Goal: Task Accomplishment & Management: Use online tool/utility

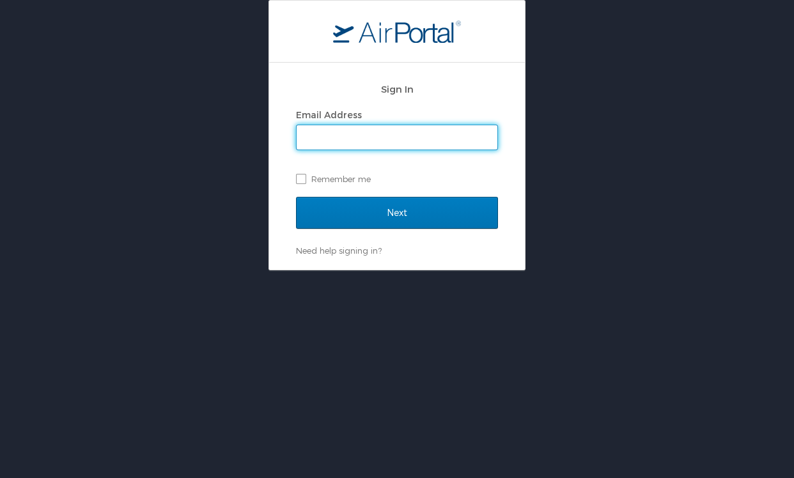
type input "[PERSON_NAME][EMAIL_ADDRESS][PERSON_NAME][DOMAIN_NAME]"
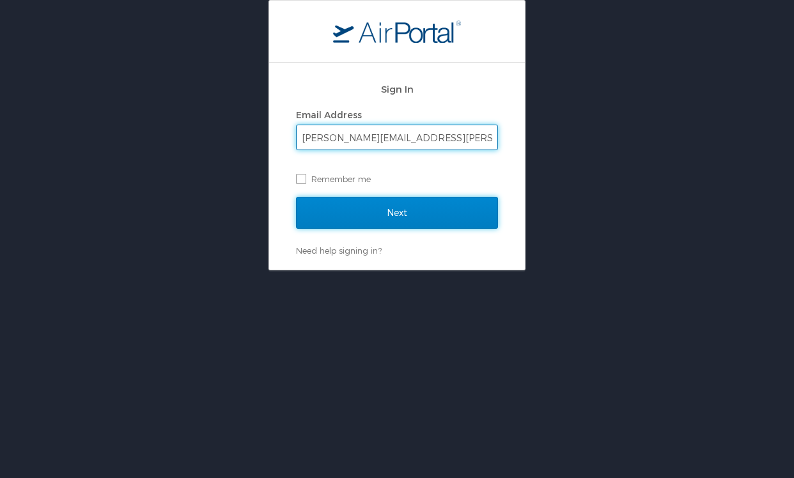
click at [380, 209] on input "Next" at bounding box center [397, 213] width 202 height 32
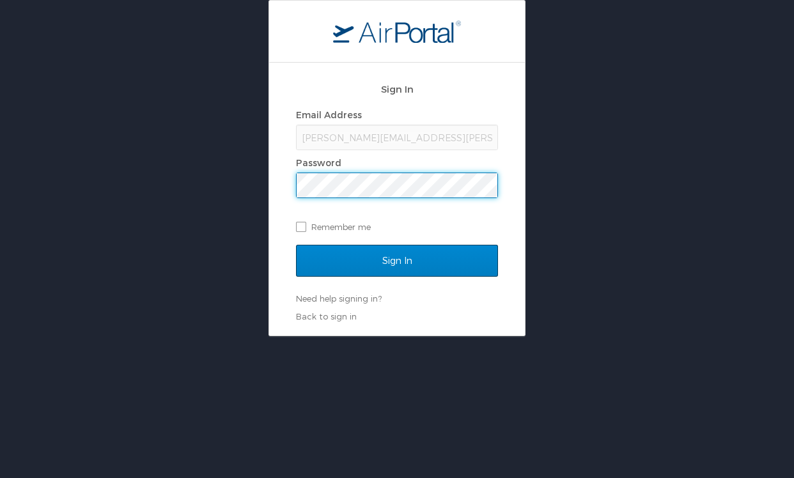
click at [295, 265] on div "Sign In Email Address [PERSON_NAME][EMAIL_ADDRESS][PERSON_NAME][DOMAIN_NAME] Pa…" at bounding box center [397, 199] width 256 height 273
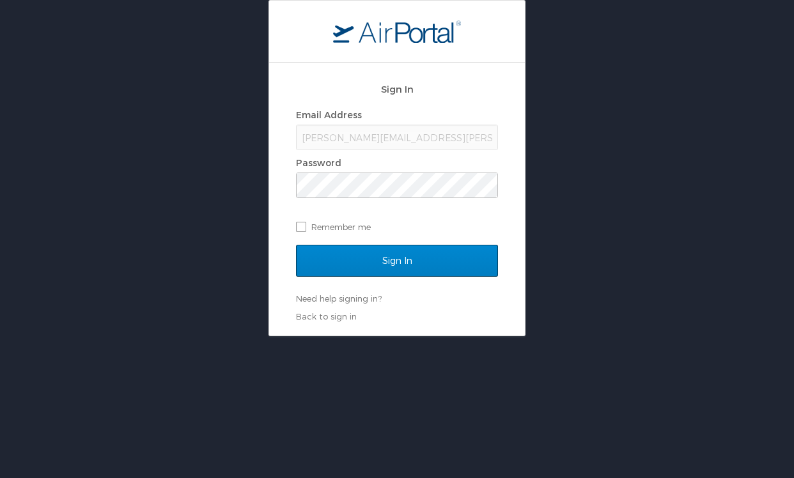
drag, startPoint x: 452, startPoint y: 288, endPoint x: 412, endPoint y: 256, distance: 50.9
click at [440, 282] on div "Sign In" at bounding box center [397, 269] width 202 height 48
click at [412, 256] on input "Sign In" at bounding box center [397, 261] width 202 height 32
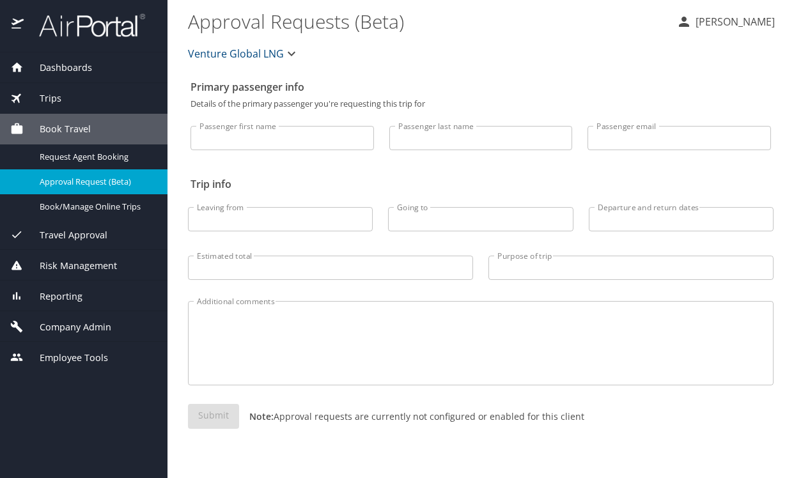
drag, startPoint x: 305, startPoint y: 176, endPoint x: 307, endPoint y: 166, distance: 9.8
click at [305, 176] on h2 "Trip info" at bounding box center [480, 184] width 580 height 20
click at [286, 52] on icon "button" at bounding box center [291, 53] width 15 height 15
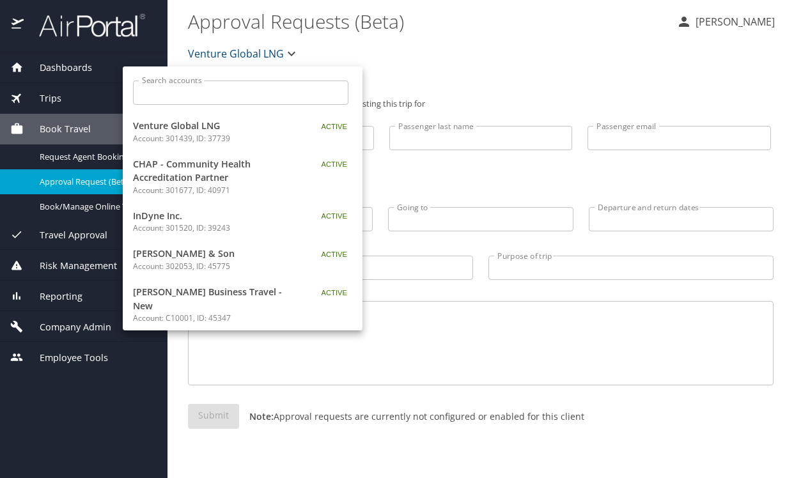
click at [242, 88] on input "Search accounts" at bounding box center [244, 93] width 207 height 24
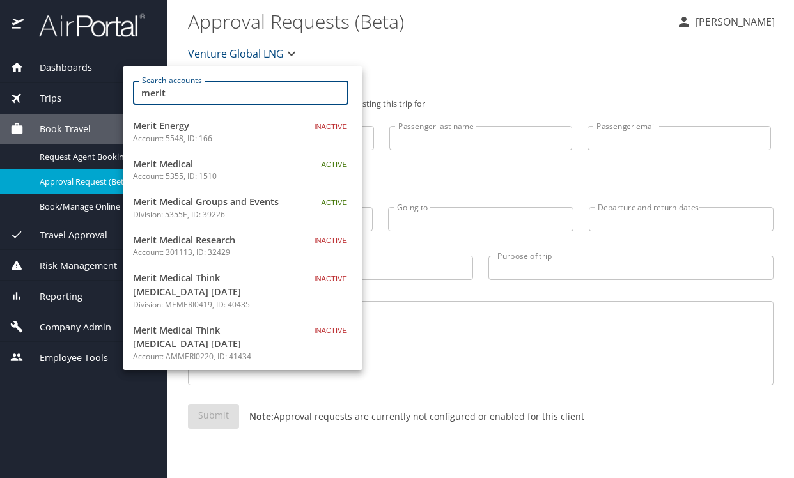
type input "merit"
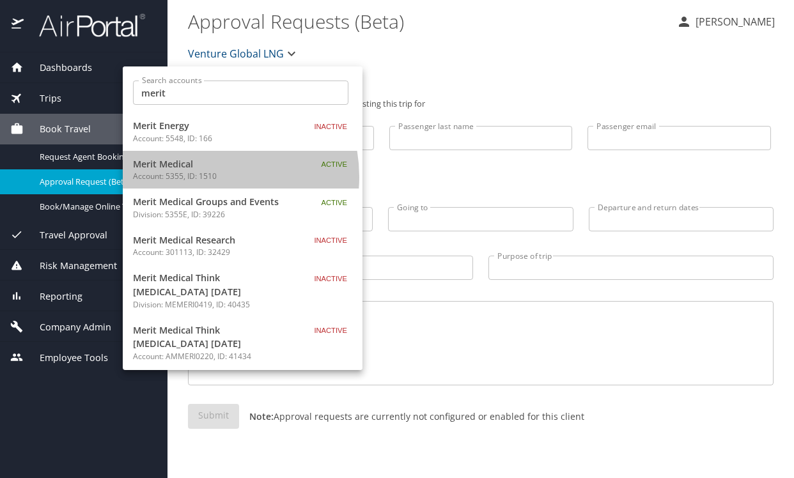
click at [203, 177] on p "Account: 5355, ID: 1510" at bounding box center [213, 177] width 160 height 12
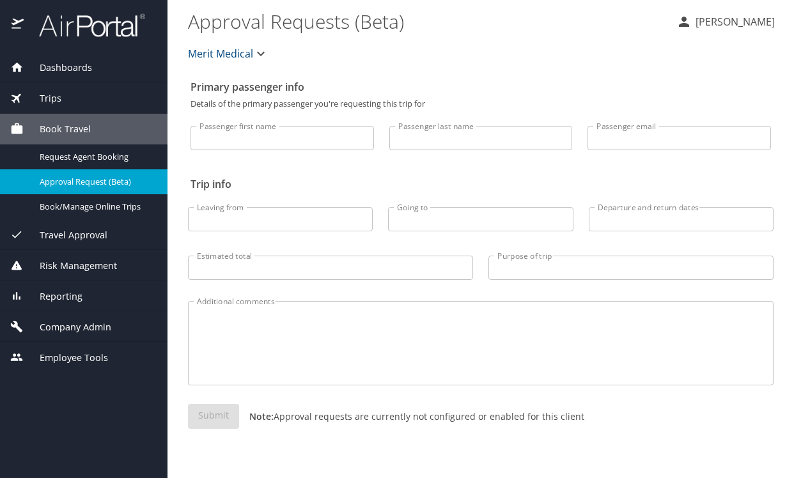
click at [420, 137] on input "Passenger last name" at bounding box center [480, 138] width 183 height 24
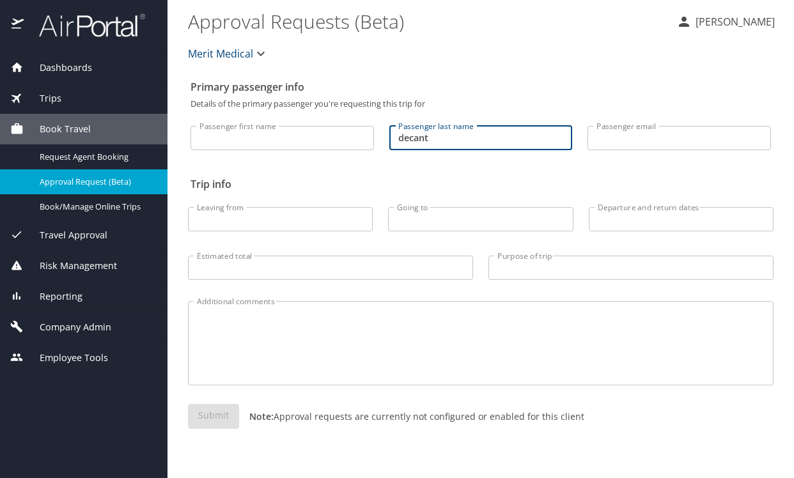
type input "decant"
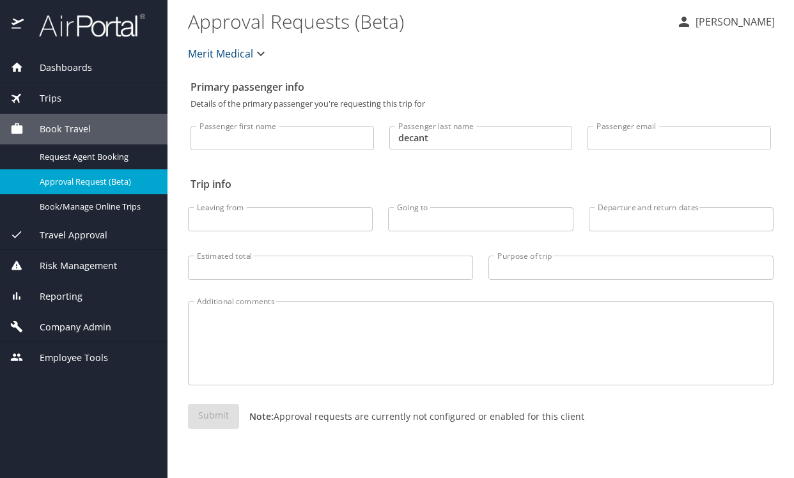
click at [67, 297] on span "Reporting" at bounding box center [53, 297] width 59 height 14
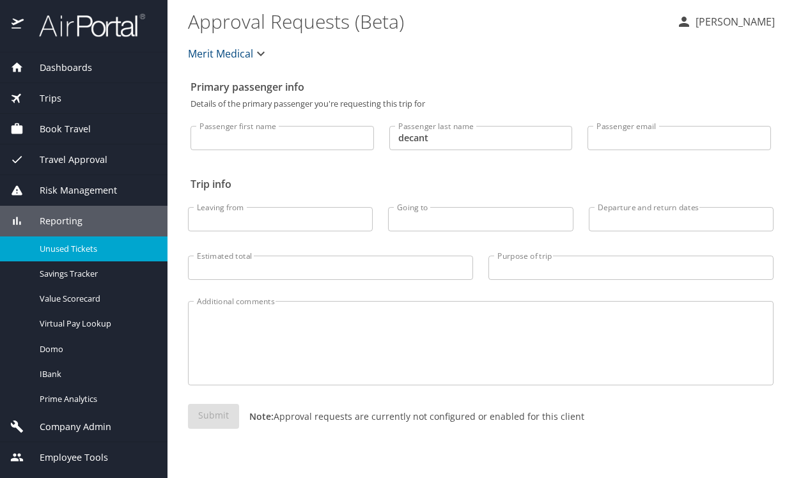
click at [63, 247] on span "Unused Tickets" at bounding box center [96, 249] width 112 height 12
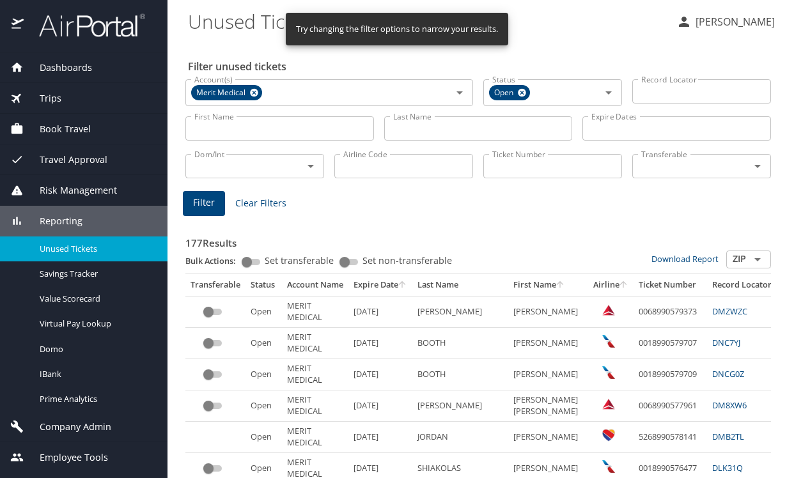
click at [452, 126] on input "Last Name" at bounding box center [478, 128] width 189 height 24
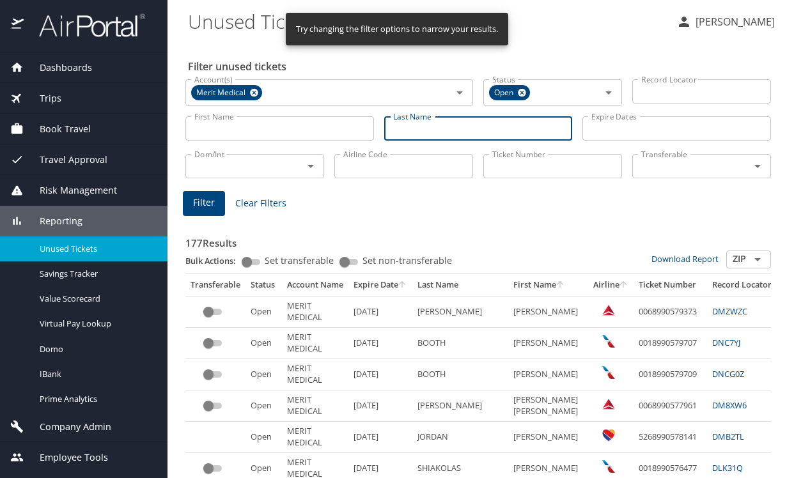
type input "e"
type input "decant"
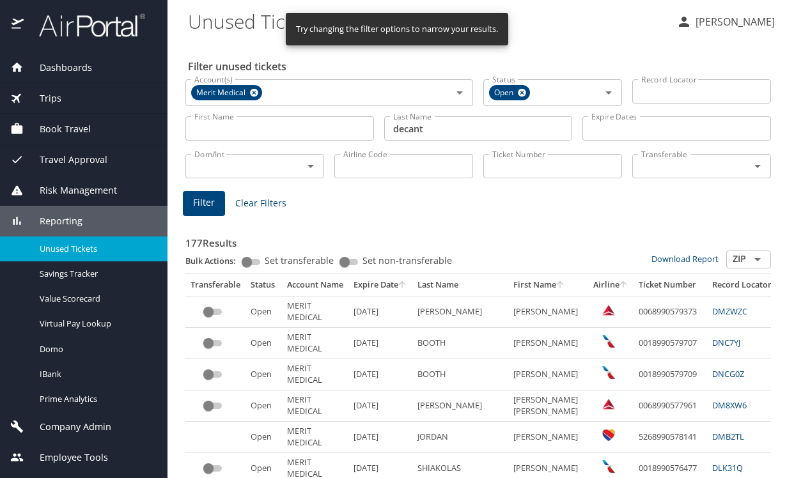
click at [177, 213] on main "Unused Tickets Margaret Kane Filter unused tickets Account(s) Merit Medical Acc…" at bounding box center [480, 239] width 626 height 478
click at [189, 204] on button "Filter" at bounding box center [204, 203] width 42 height 25
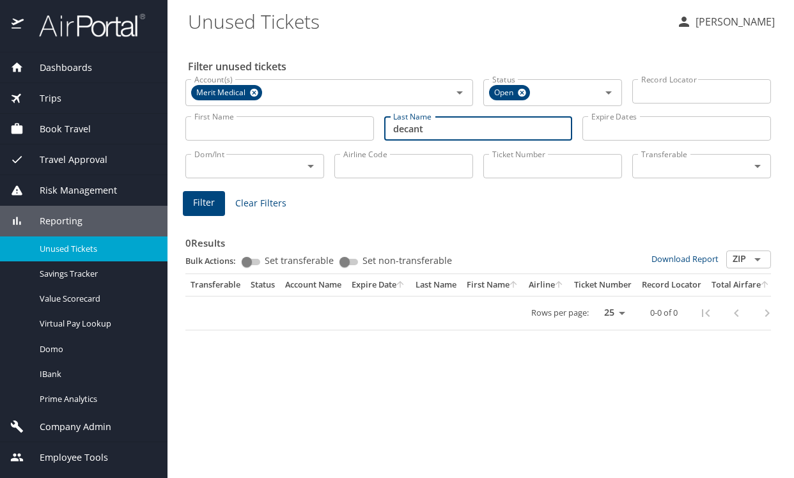
drag, startPoint x: 435, startPoint y: 130, endPoint x: 344, endPoint y: 130, distance: 90.8
click at [344, 130] on div "First Name First Name Last Name decant Last Name Expire Dates Expire Dates" at bounding box center [478, 128] width 596 height 45
click at [346, 126] on input "First Name" at bounding box center [279, 128] width 189 height 24
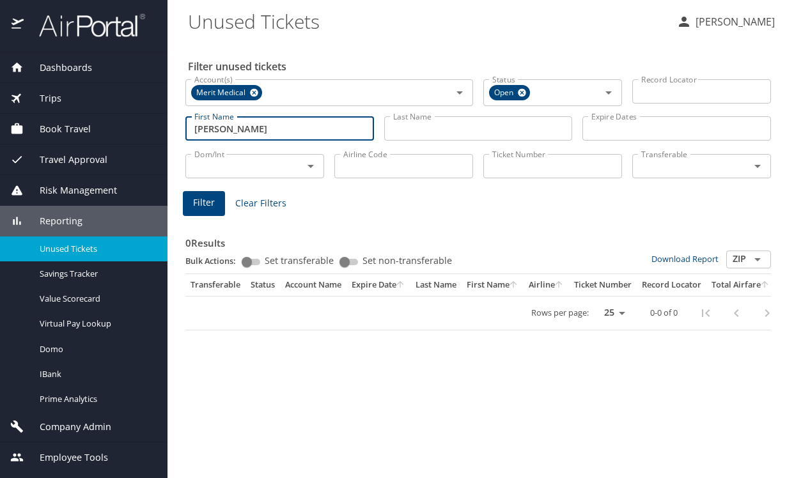
type input "anthony"
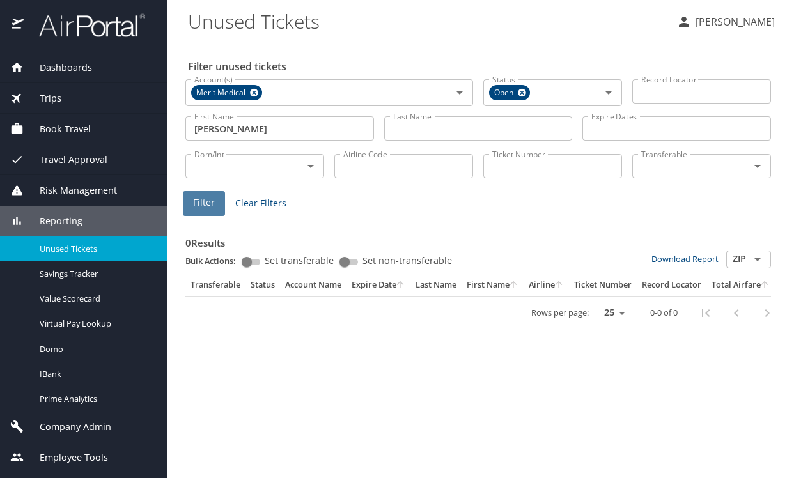
click at [219, 201] on button "Filter" at bounding box center [204, 203] width 42 height 25
drag, startPoint x: 344, startPoint y: 399, endPoint x: 323, endPoint y: 346, distance: 57.1
click at [344, 399] on div "Filter unused tickets Account(s) Merit Medical Account(s) Status Open Status Re…" at bounding box center [480, 259] width 585 height 437
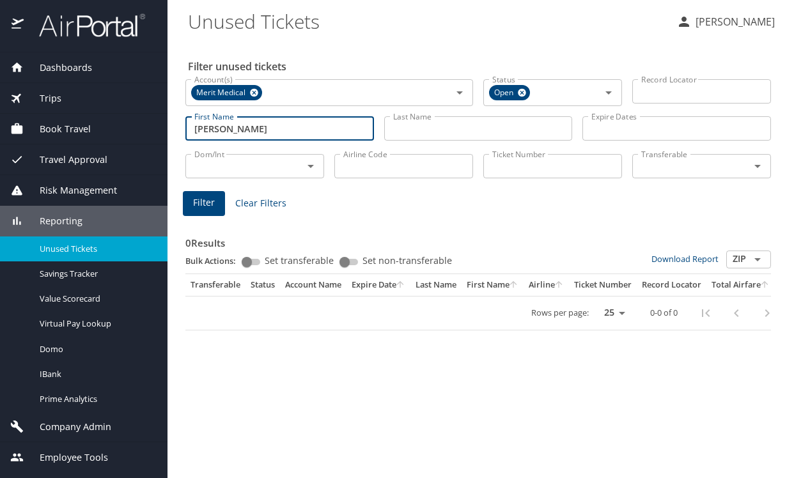
drag, startPoint x: 270, startPoint y: 130, endPoint x: 130, endPoint y: 134, distance: 140.0
click at [130, 134] on div "Dashboards AirPortal 360™ Manager AirPortal 360™ Agent My Travel Dashboard Trip…" at bounding box center [397, 239] width 794 height 478
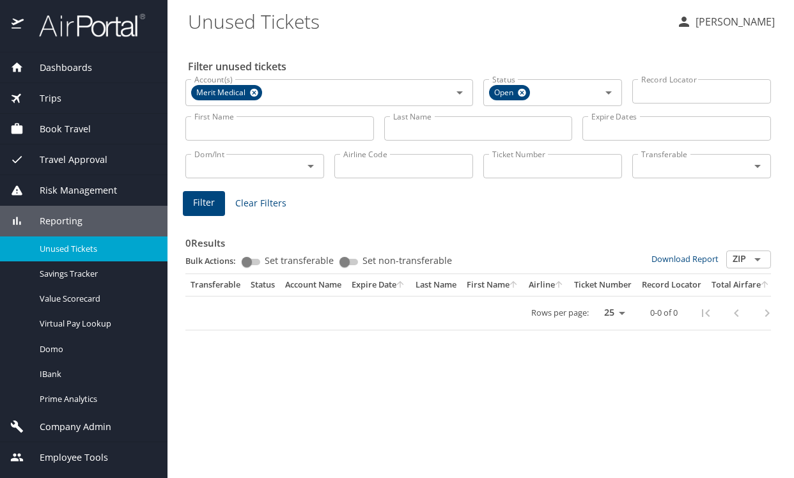
click at [296, 386] on div "Filter unused tickets Account(s) Merit Medical Account(s) Status Open Status Re…" at bounding box center [480, 259] width 585 height 437
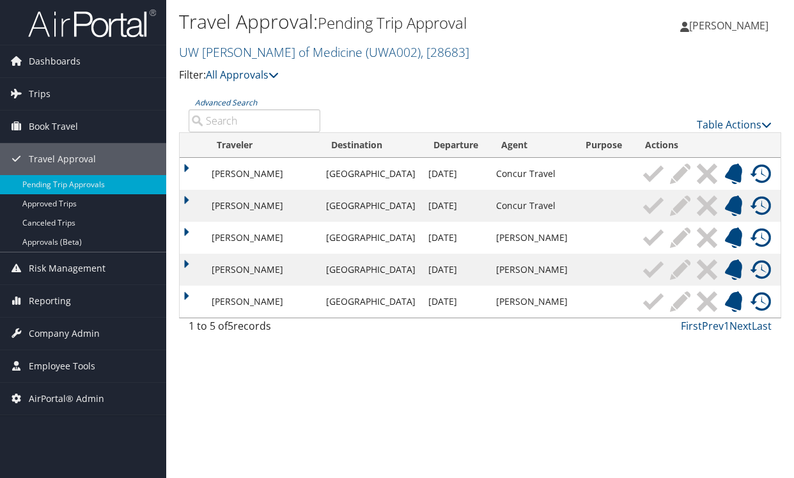
click at [346, 435] on div "Travel Approval: Pending Trip Approval UW Dean of Medicine ( UWA002 ) , [ 28683…" at bounding box center [480, 239] width 628 height 478
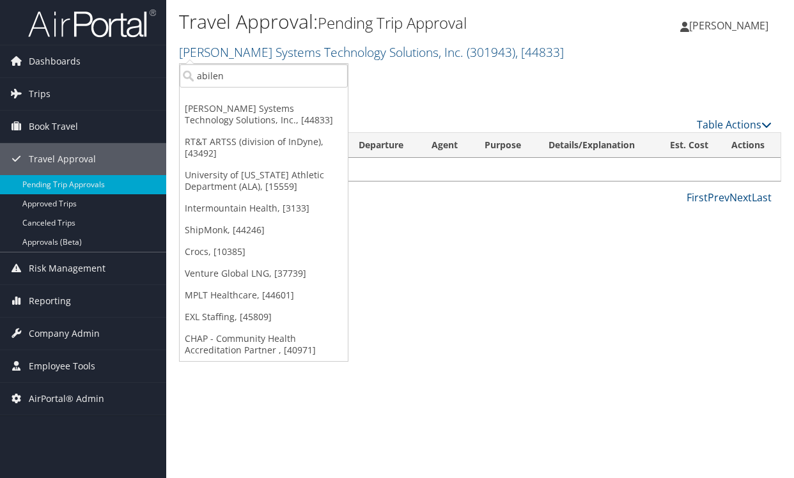
type input "abilene"
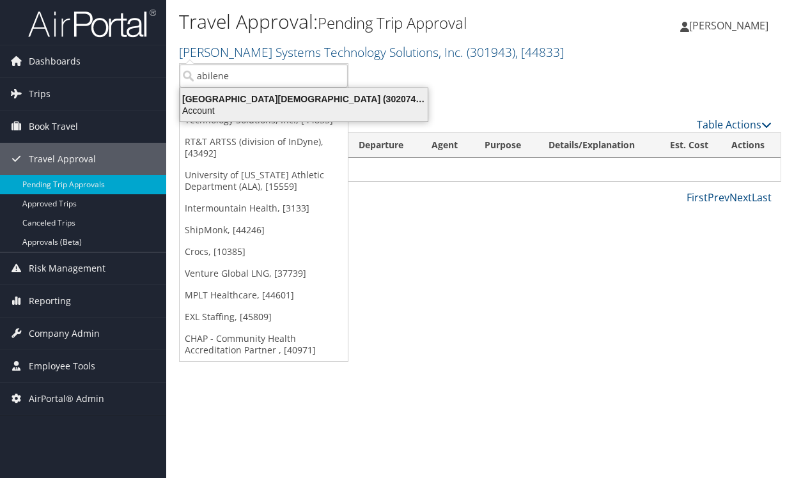
click at [279, 102] on div "Abilene Christian University (302074), [45966]" at bounding box center [304, 99] width 263 height 12
